Goal: Task Accomplishment & Management: Use online tool/utility

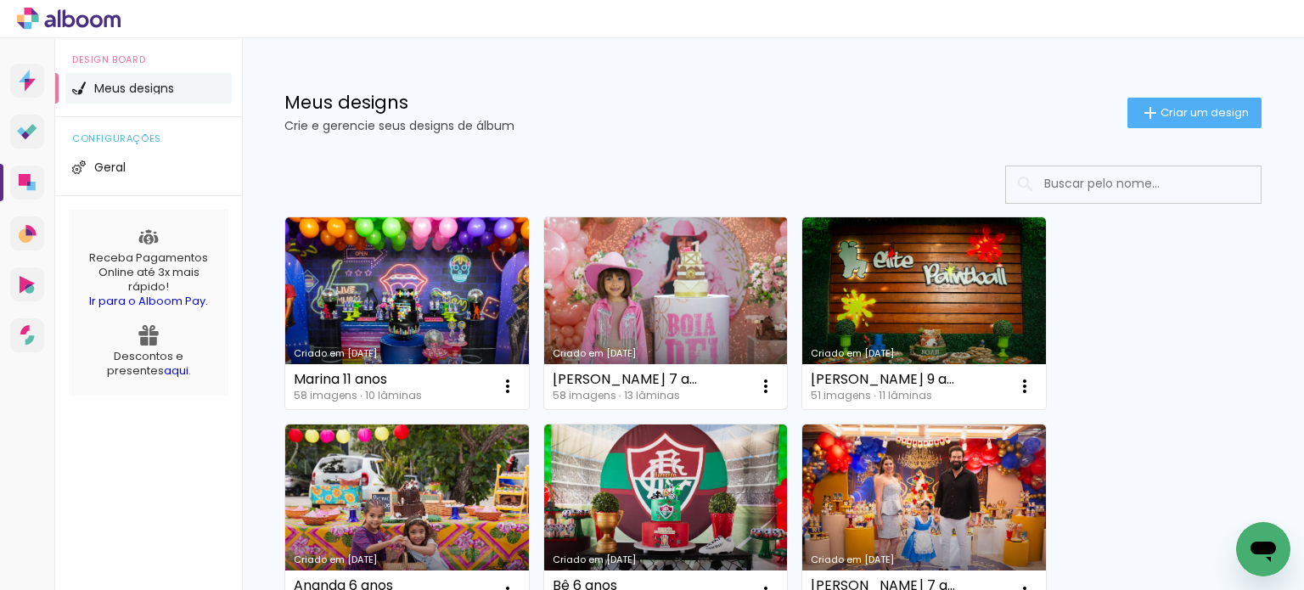
click at [578, 272] on link "Criado em [DATE]" at bounding box center [666, 313] width 244 height 192
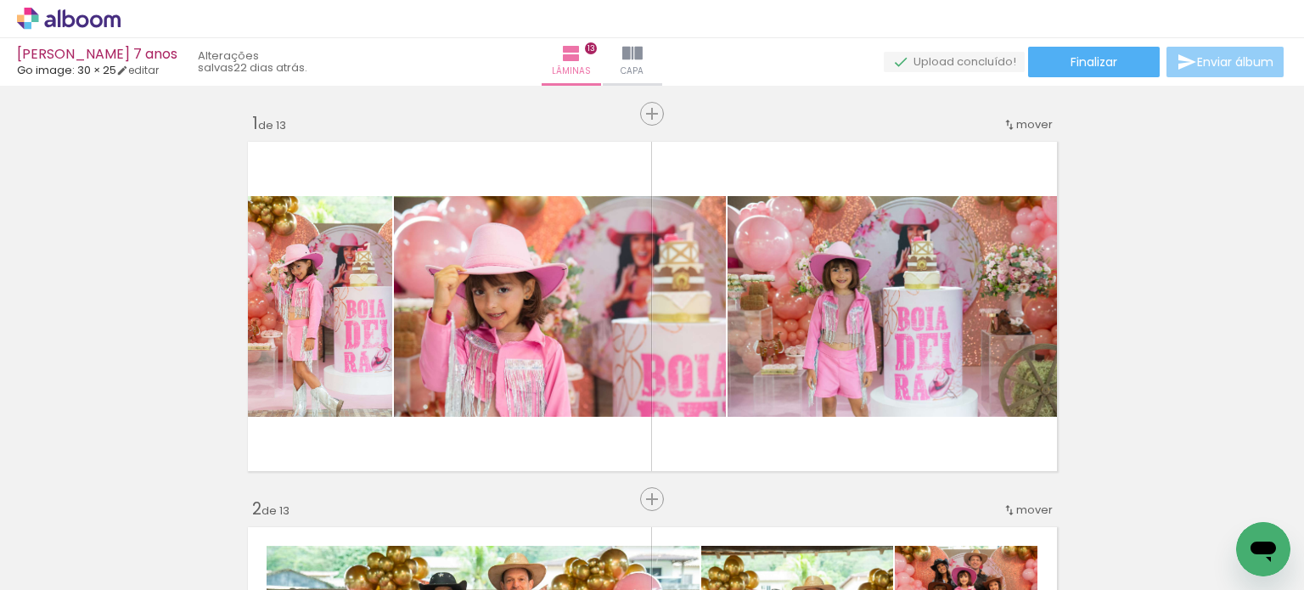
click at [1232, 72] on paper-button "Enviar álbum" at bounding box center [1224, 62] width 117 height 31
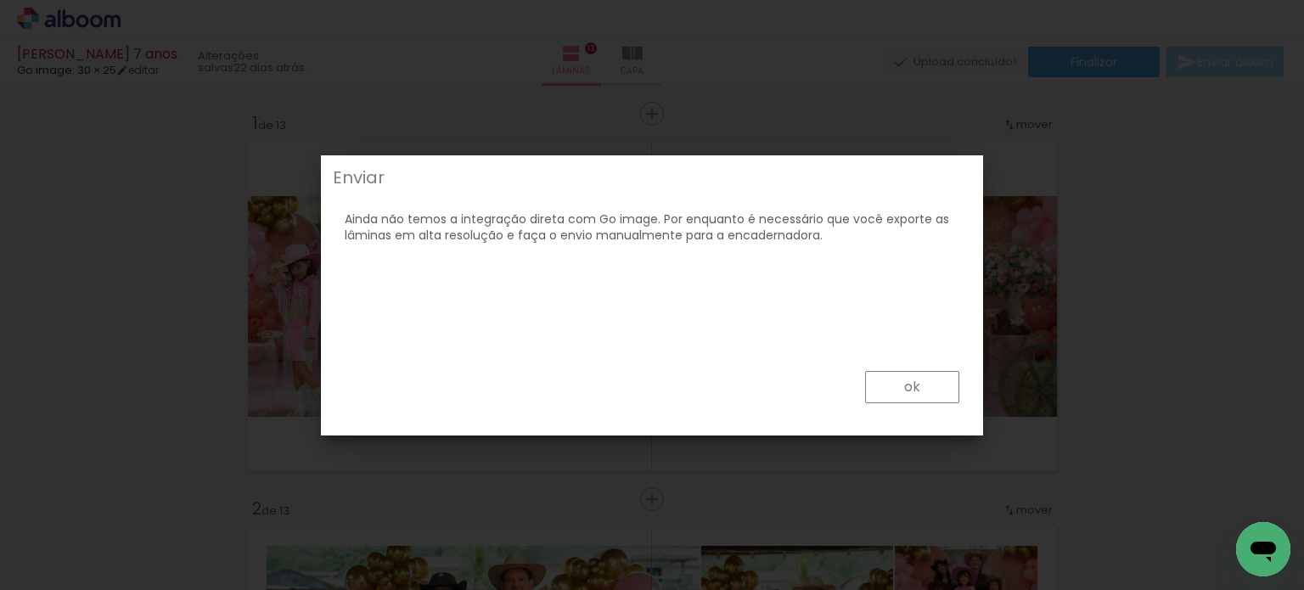
click at [0, 0] on paper-button "ok" at bounding box center [0, 0] width 0 height 0
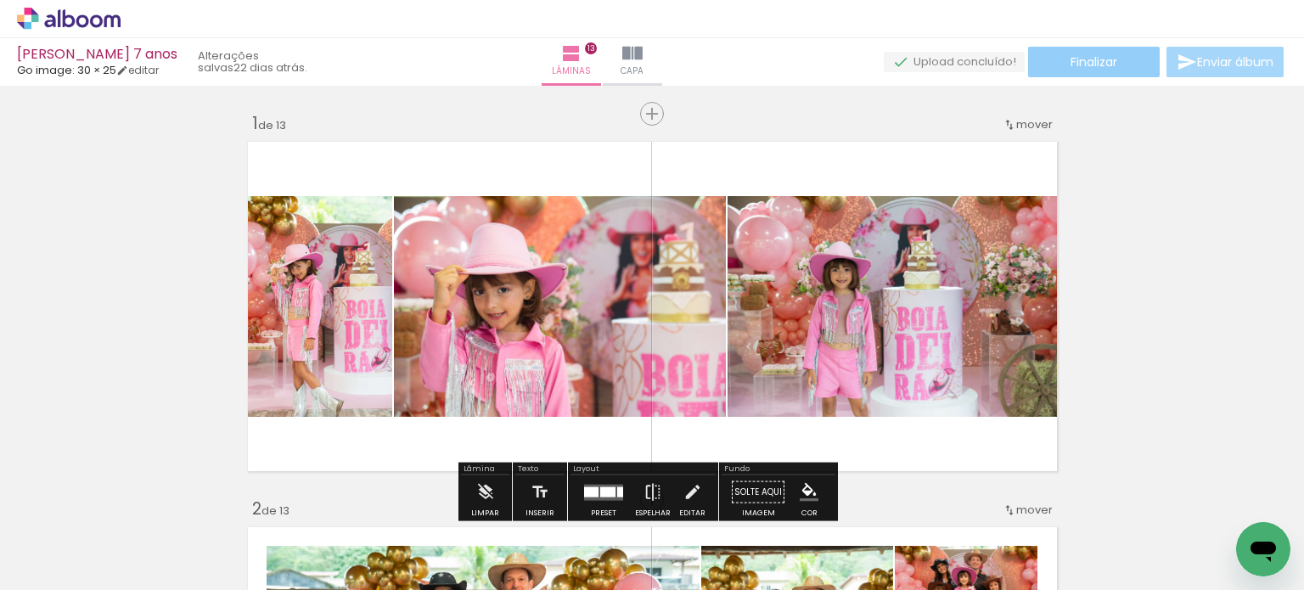
click at [1144, 62] on paper-button "Finalizar" at bounding box center [1094, 62] width 132 height 31
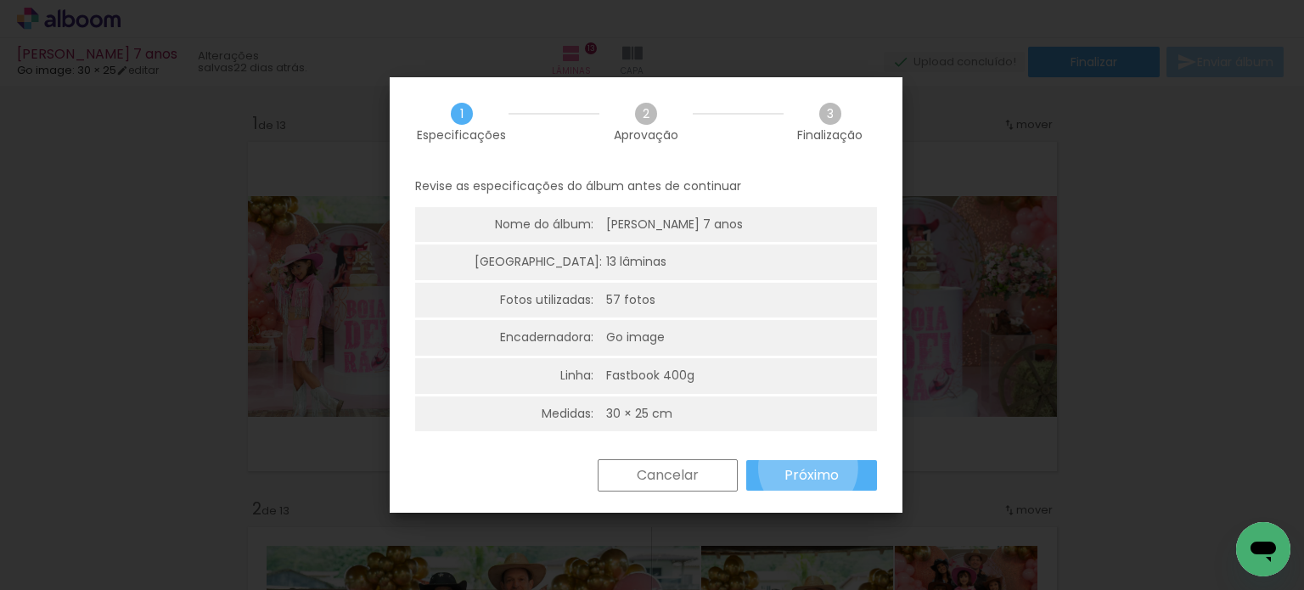
click at [0, 0] on slot "Próximo" at bounding box center [0, 0] width 0 height 0
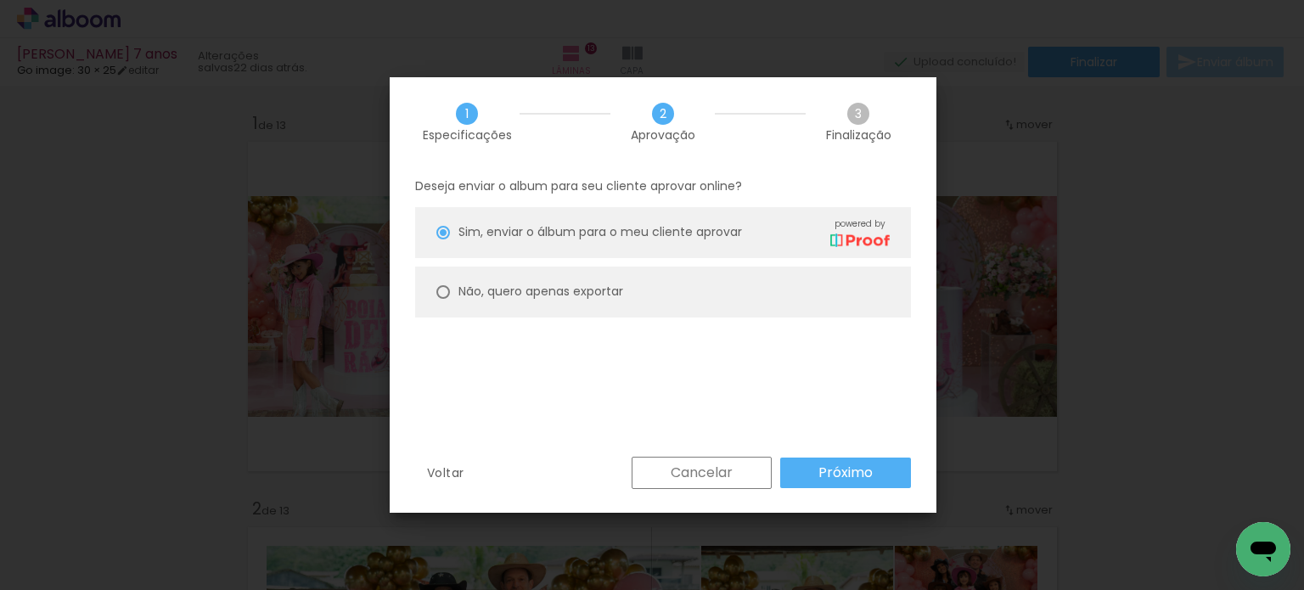
click at [0, 0] on paper-radio-button "Não, quero apenas exportar" at bounding box center [0, 0] width 0 height 0
type paper-radio-button "on"
click at [0, 0] on paper-button "Próximo" at bounding box center [0, 0] width 0 height 0
type input "Alta, 300 DPI"
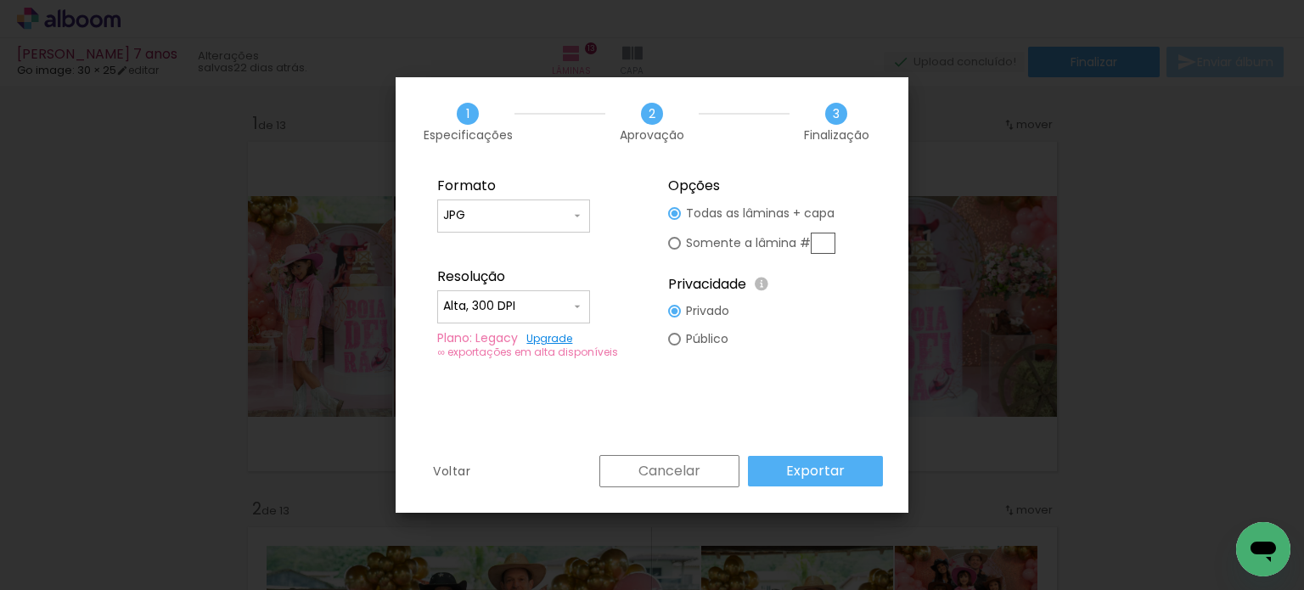
click at [0, 0] on paper-button "Exportar" at bounding box center [0, 0] width 0 height 0
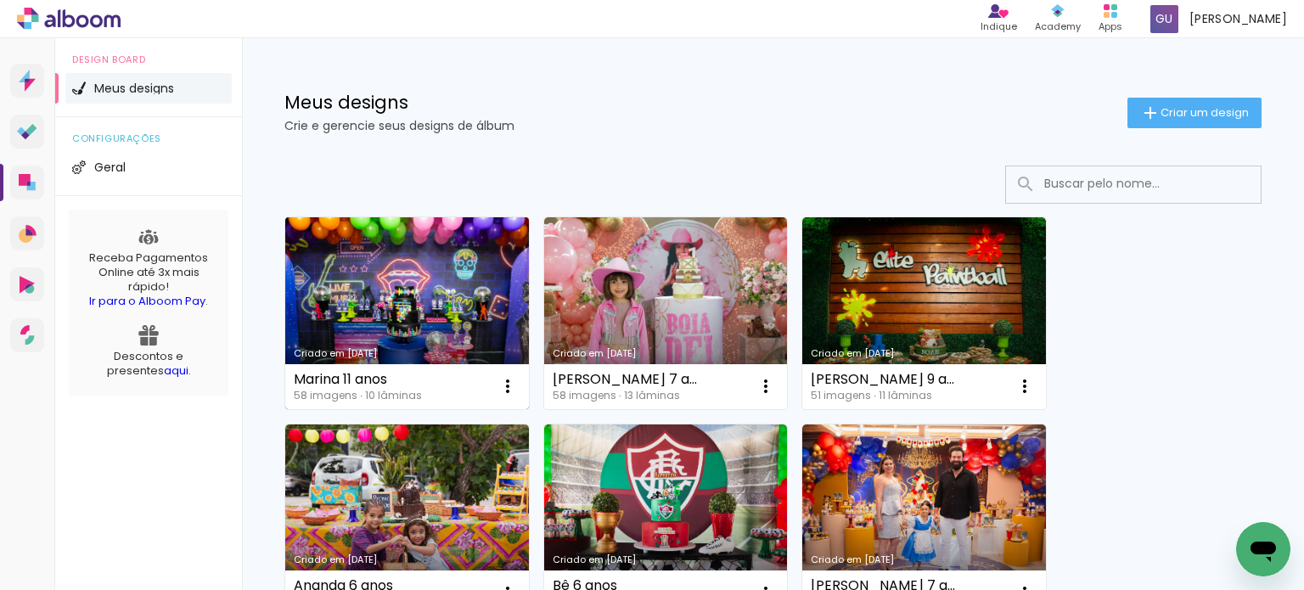
click at [409, 295] on link "Criado em [DATE]" at bounding box center [407, 313] width 244 height 192
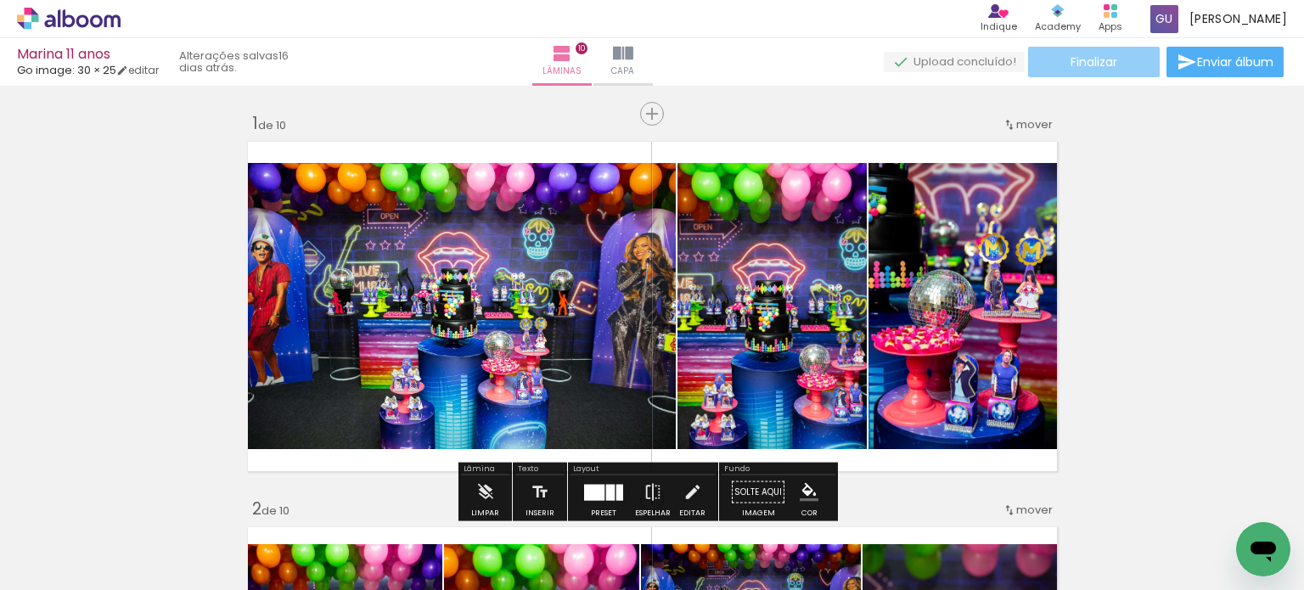
click at [1114, 66] on paper-button "Finalizar" at bounding box center [1094, 62] width 132 height 31
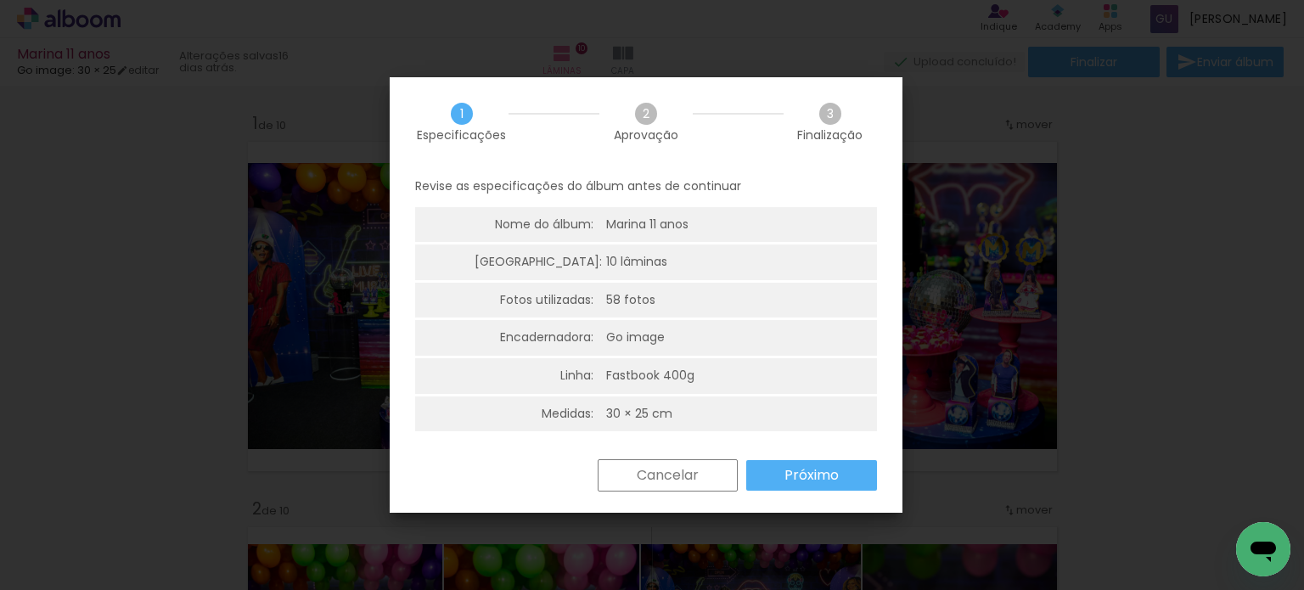
click at [0, 0] on slot "Próximo" at bounding box center [0, 0] width 0 height 0
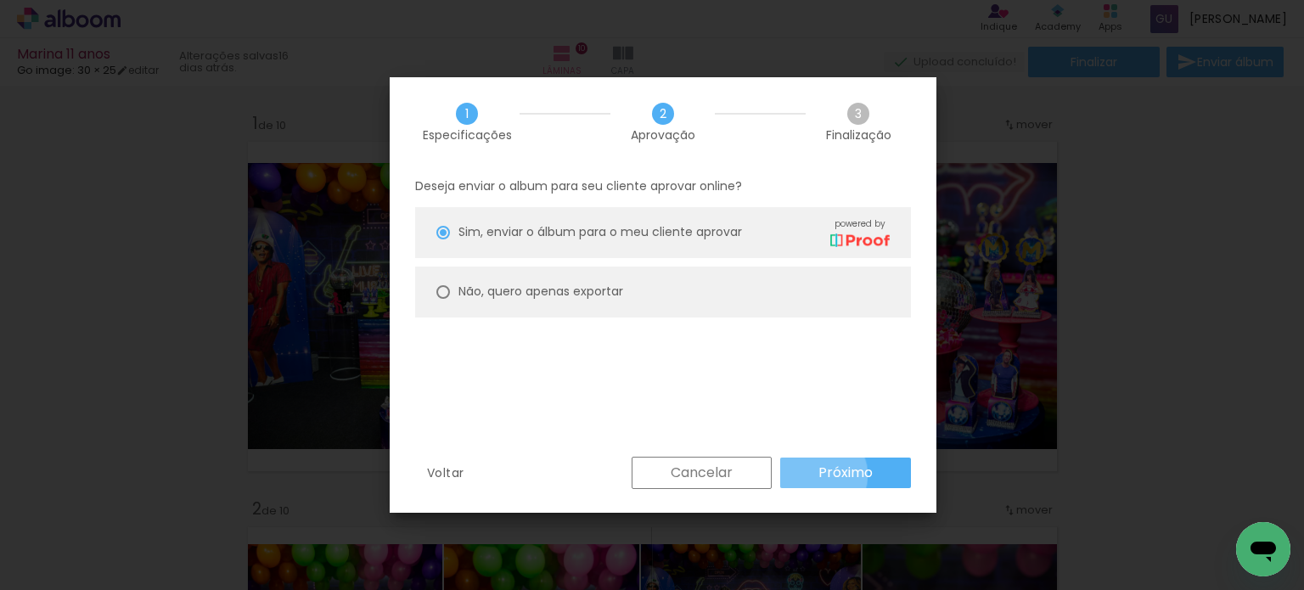
click at [0, 0] on slot "Próximo" at bounding box center [0, 0] width 0 height 0
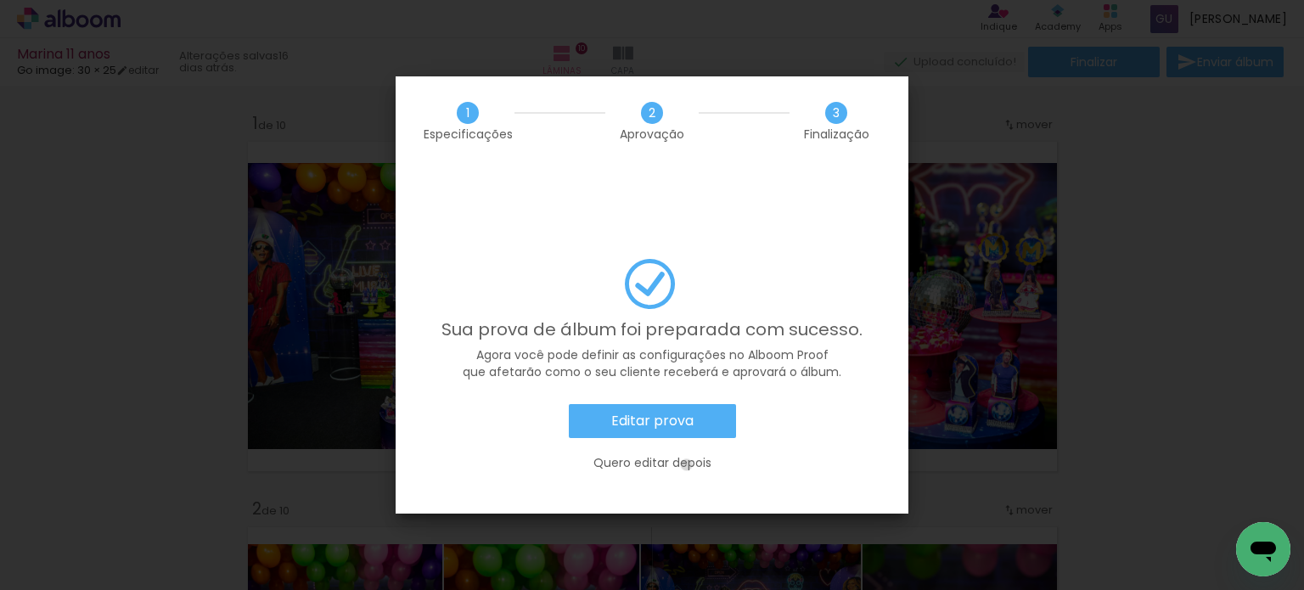
click at [0, 0] on slot "Quero editar depois" at bounding box center [0, 0] width 0 height 0
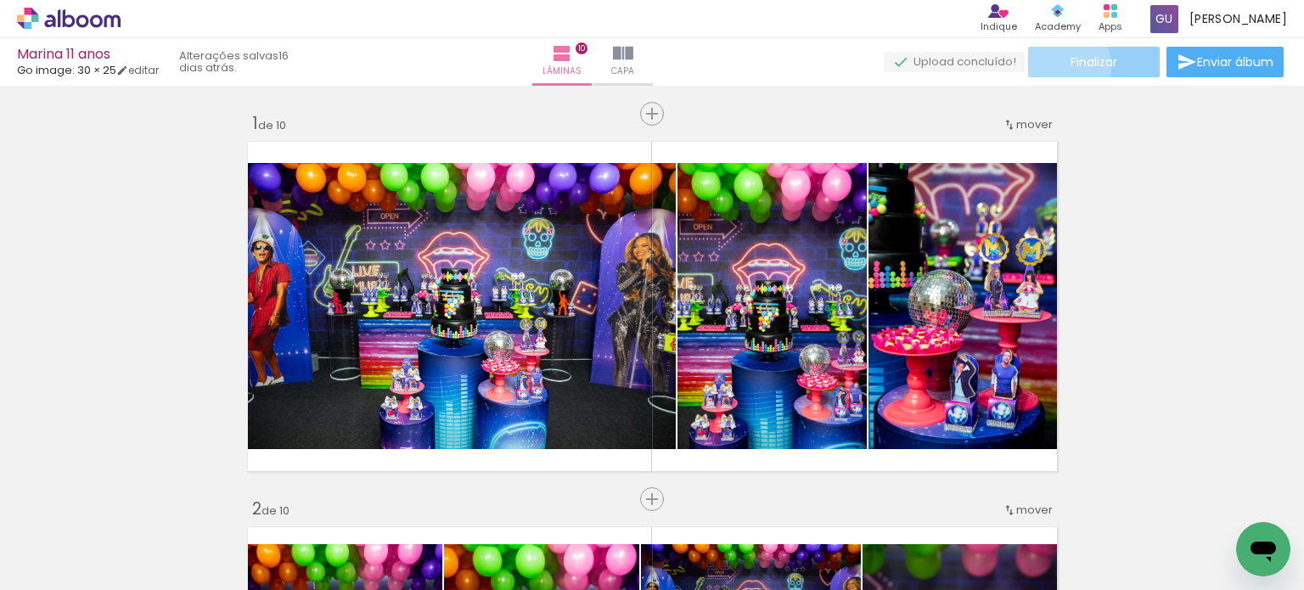
click at [1056, 65] on paper-button "Finalizar" at bounding box center [1094, 62] width 132 height 31
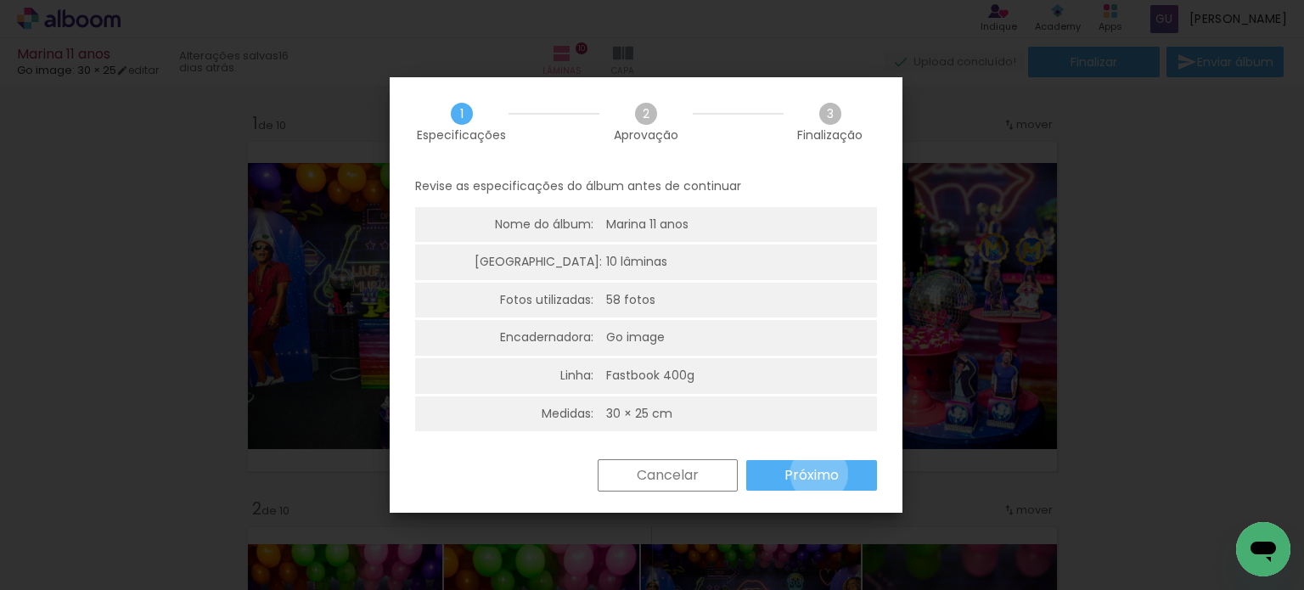
click at [0, 0] on slot "Próximo" at bounding box center [0, 0] width 0 height 0
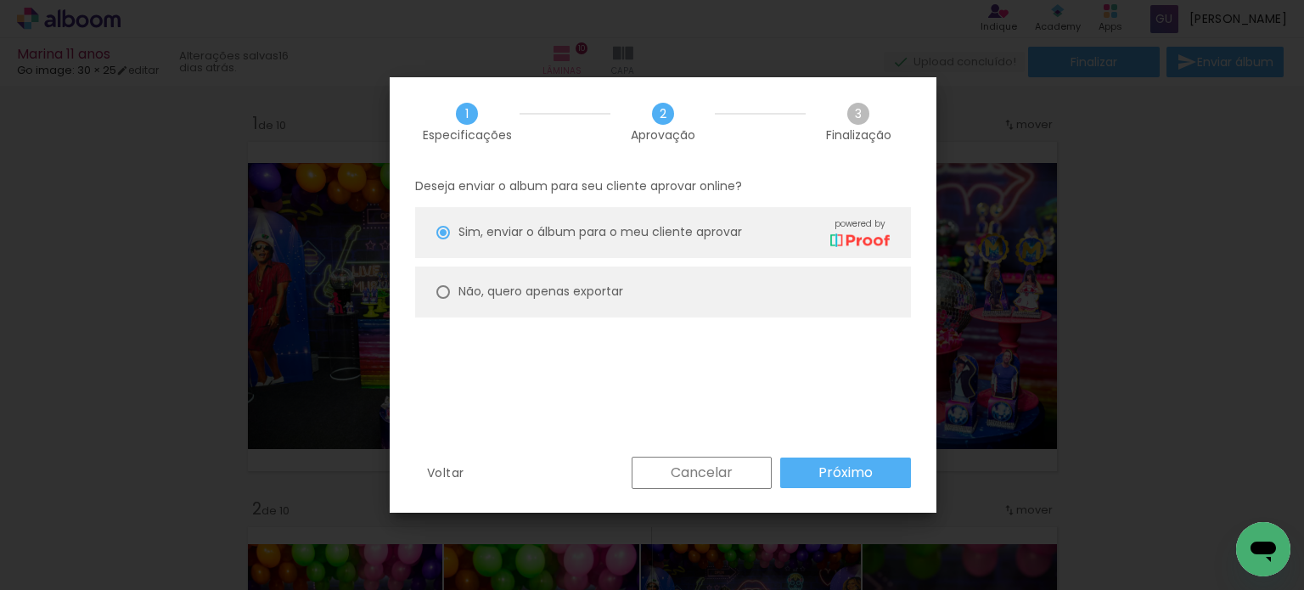
click at [0, 0] on slot "Não, quero apenas exportar" at bounding box center [0, 0] width 0 height 0
type paper-radio-button "on"
click at [0, 0] on slot "Próximo" at bounding box center [0, 0] width 0 height 0
type input "Alta, 300 DPI"
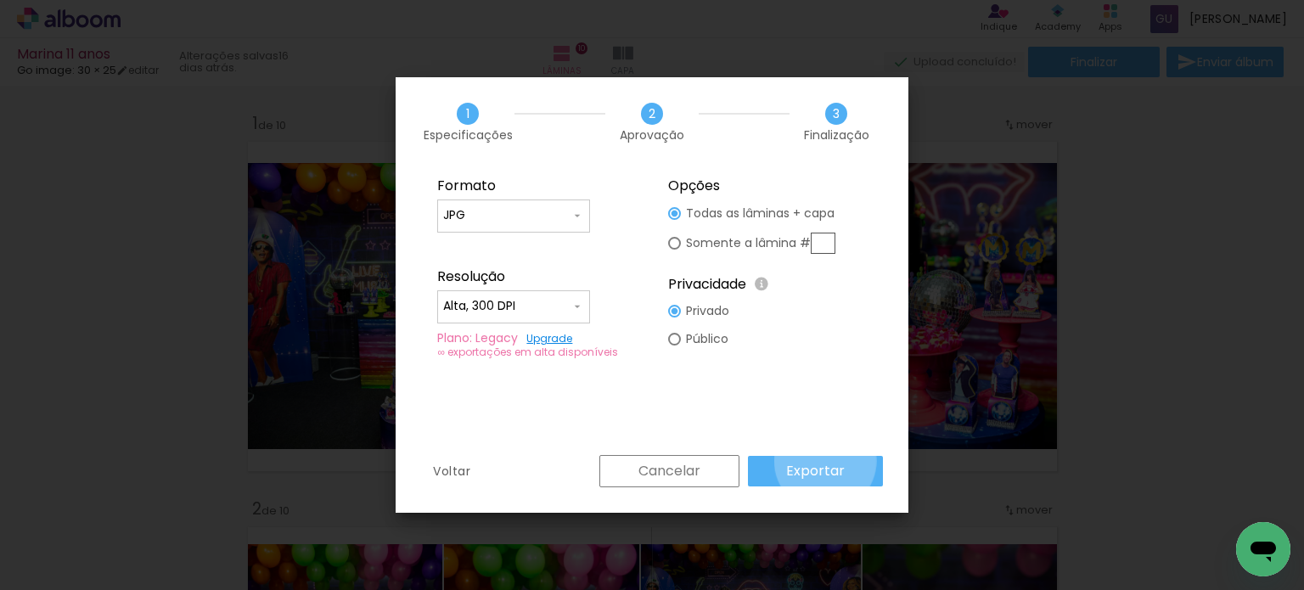
click at [0, 0] on slot "Exportar" at bounding box center [0, 0] width 0 height 0
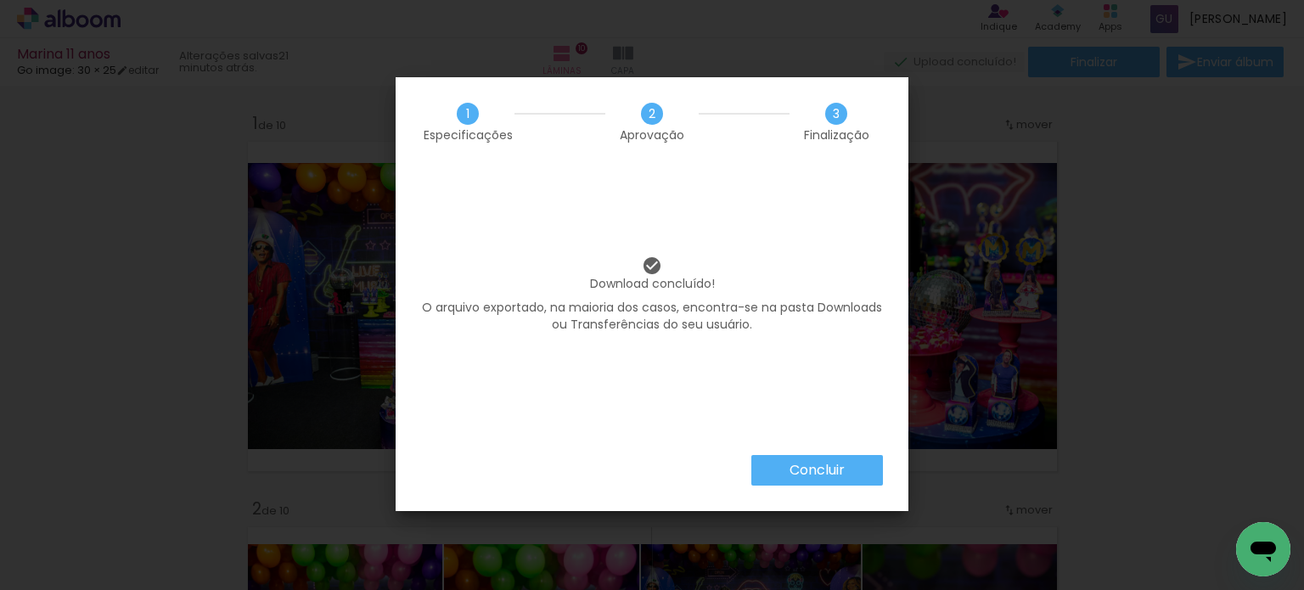
click at [811, 487] on div "Concluir" at bounding box center [652, 483] width 513 height 56
click at [0, 0] on slot "Concluir" at bounding box center [0, 0] width 0 height 0
